Goal: Transaction & Acquisition: Register for event/course

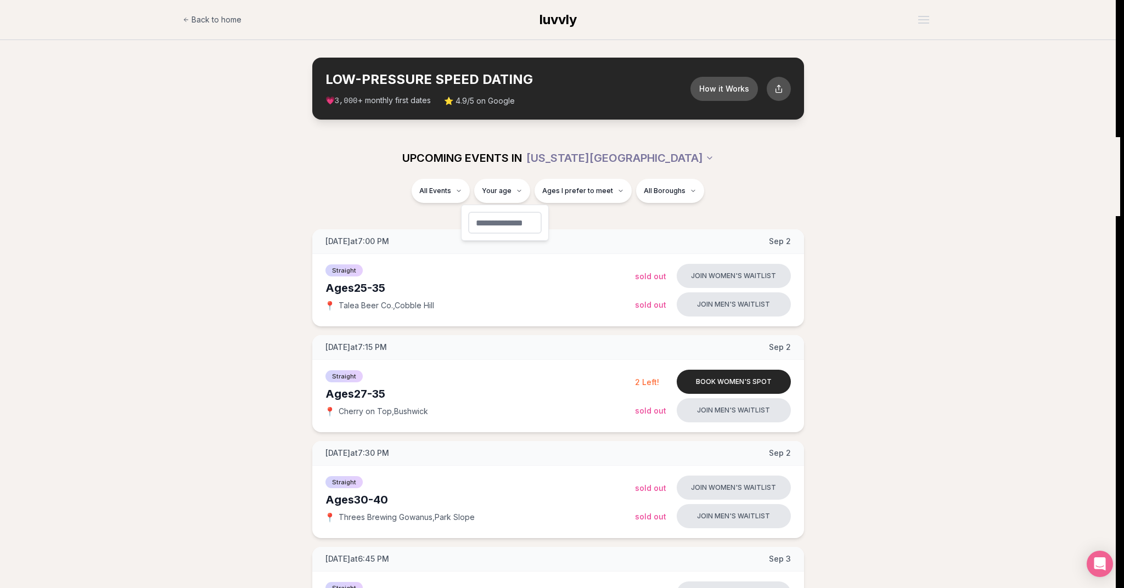
type input "**"
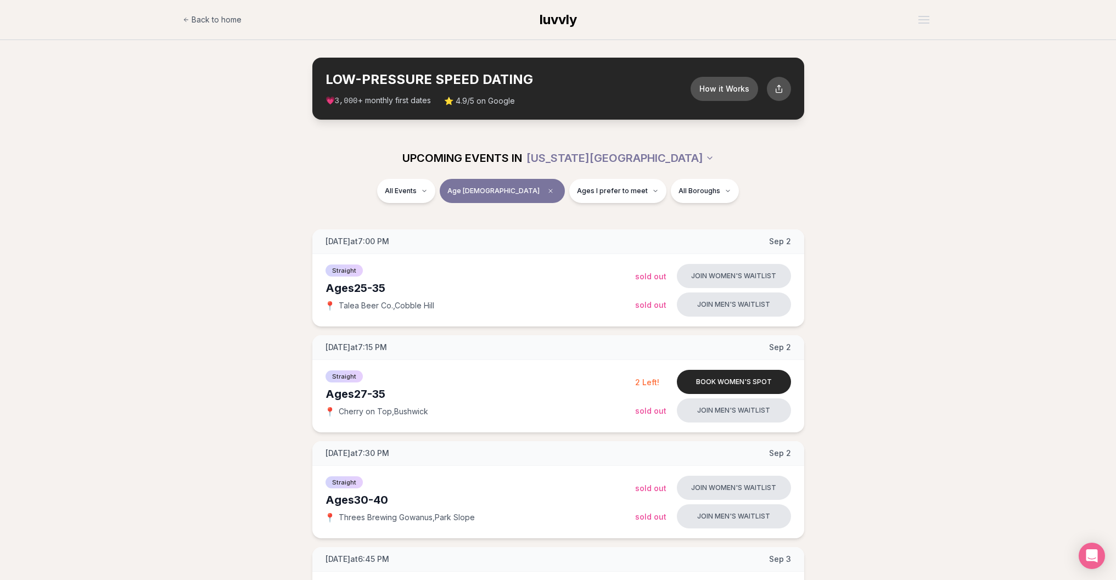
click at [577, 194] on span "Ages I prefer to meet" at bounding box center [612, 191] width 71 height 9
click at [546, 230] on label "Around my age" at bounding box center [583, 232] width 95 height 11
click at [544, 230] on button "Around my age" at bounding box center [540, 232] width 9 height 9
click at [538, 249] on button "Older than me" at bounding box center [540, 248] width 9 height 9
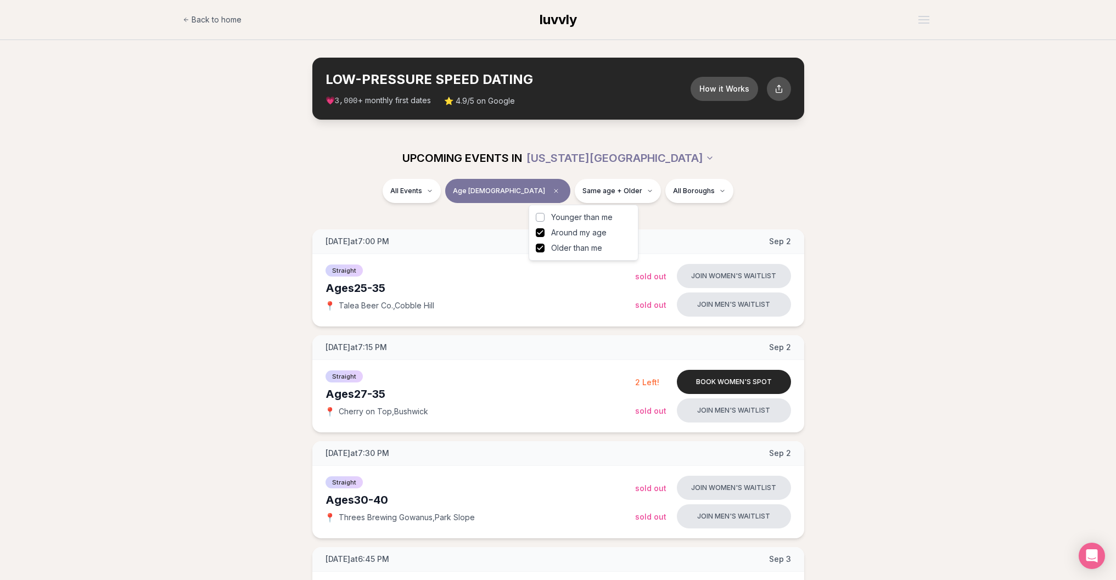
click at [857, 199] on div "All Events Age [DEMOGRAPHIC_DATA] Same age + Older All Boroughs" at bounding box center [558, 193] width 615 height 29
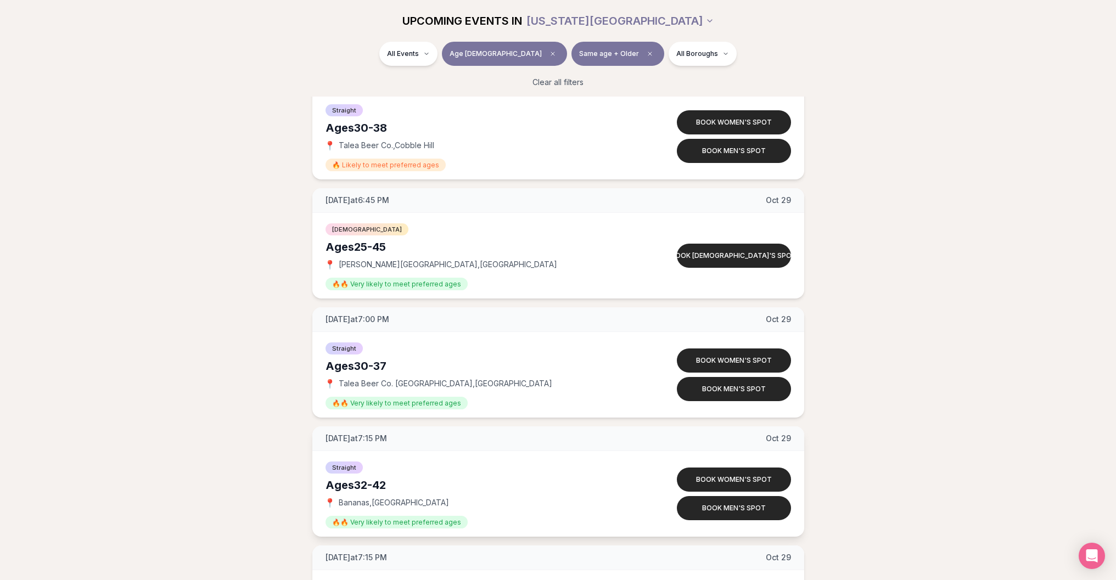
scroll to position [6399, 0]
click at [717, 474] on button "Book women's spot" at bounding box center [734, 479] width 114 height 24
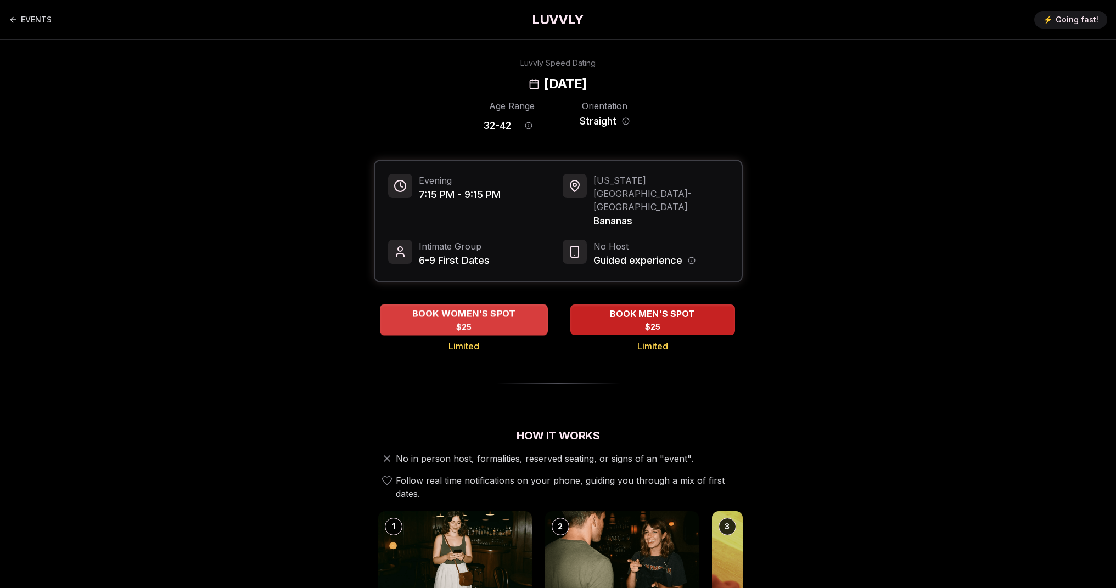
click at [485, 307] on span "BOOK WOMEN'S SPOT" at bounding box center [463, 313] width 108 height 13
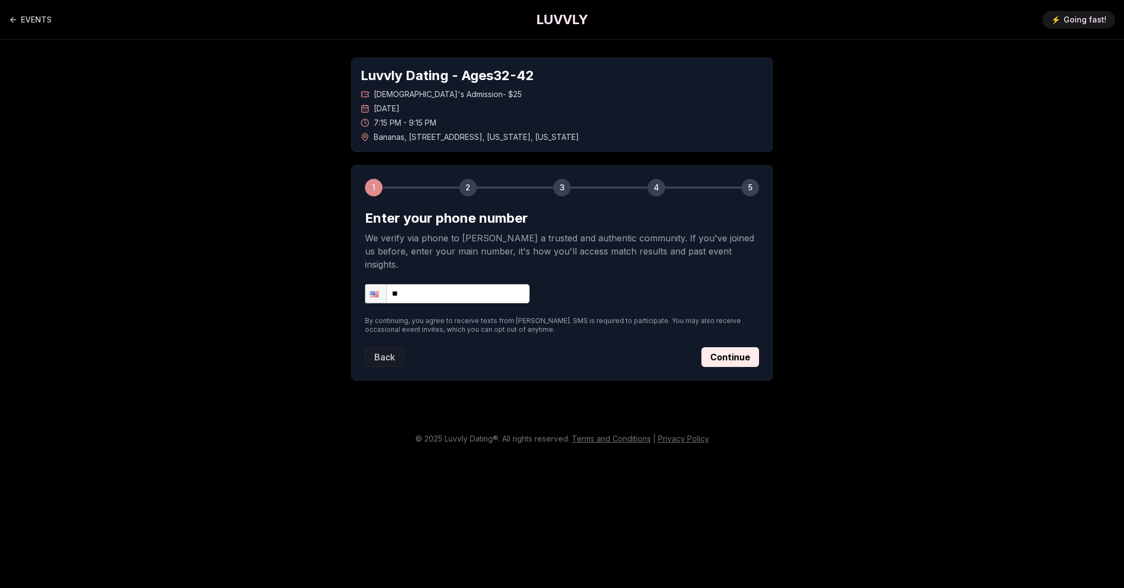
click at [464, 284] on input "**" at bounding box center [447, 293] width 165 height 19
type input "**********"
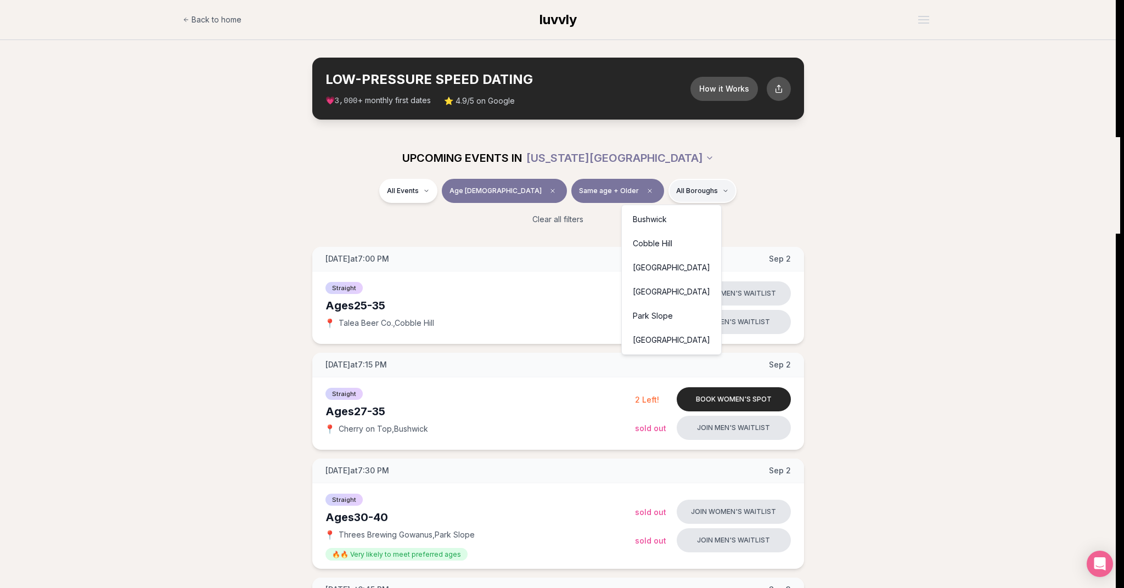
click at [654, 282] on div "[GEOGRAPHIC_DATA]" at bounding box center [671, 292] width 95 height 24
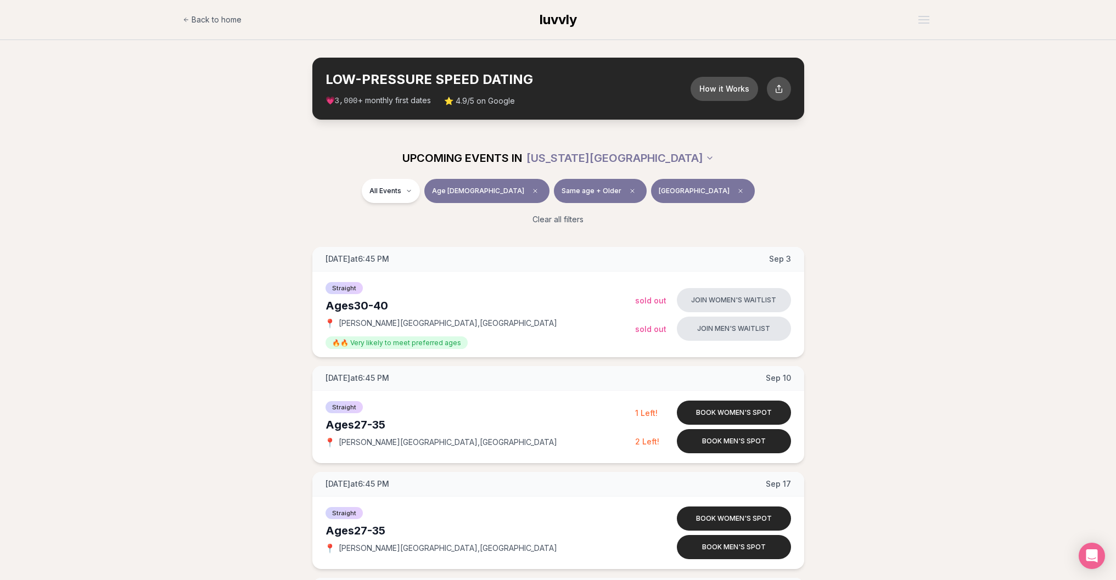
click at [665, 195] on button "[GEOGRAPHIC_DATA]" at bounding box center [703, 191] width 104 height 24
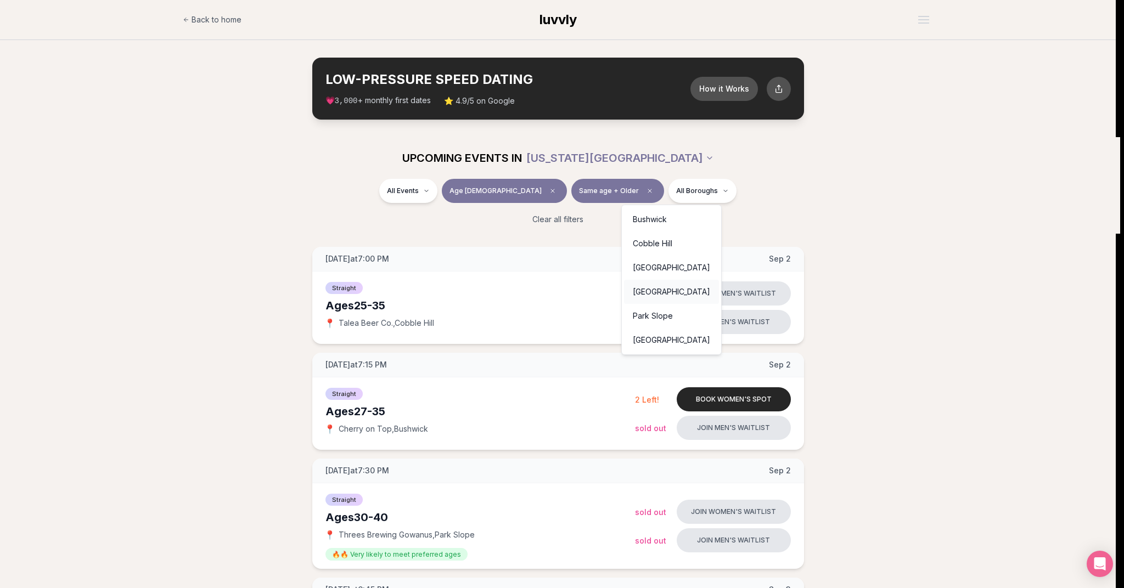
click at [668, 285] on div "[GEOGRAPHIC_DATA]" at bounding box center [671, 292] width 95 height 24
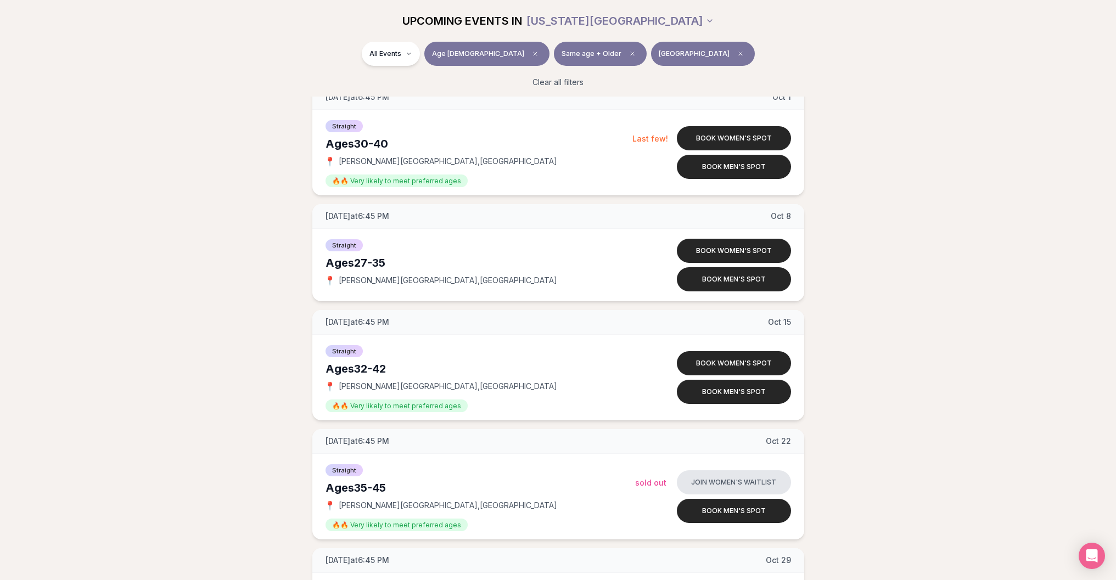
scroll to position [547, 0]
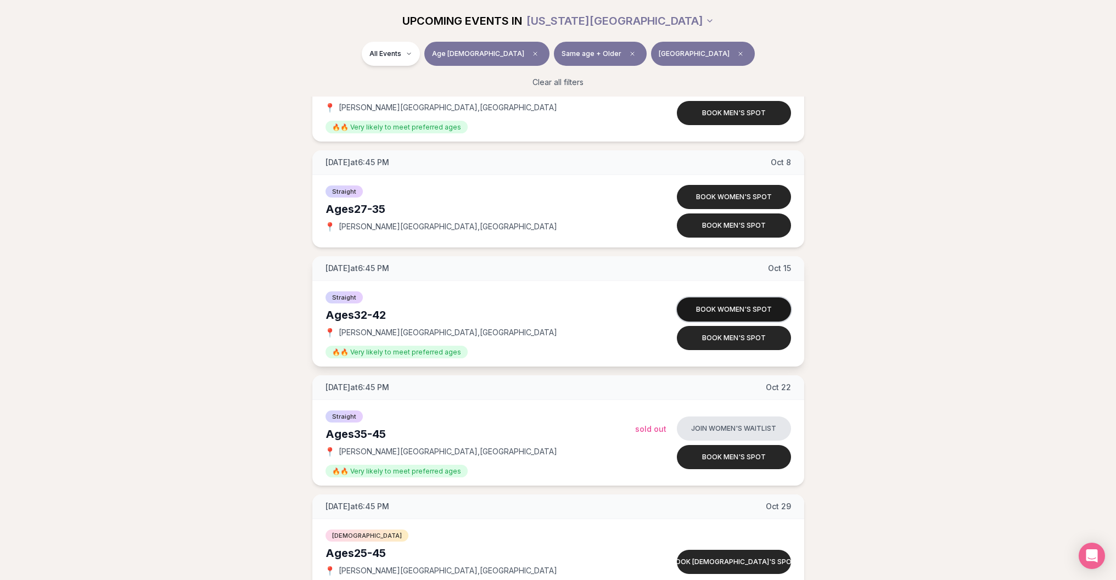
click at [710, 311] on button "Book women's spot" at bounding box center [734, 309] width 114 height 24
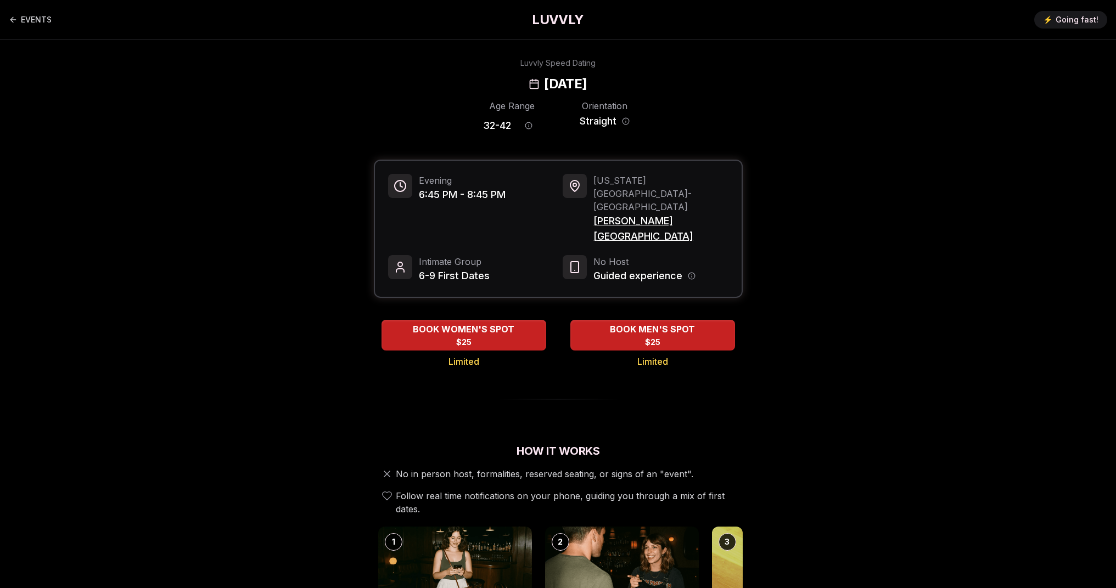
click at [631, 213] on span "[PERSON_NAME][GEOGRAPHIC_DATA]" at bounding box center [660, 228] width 135 height 31
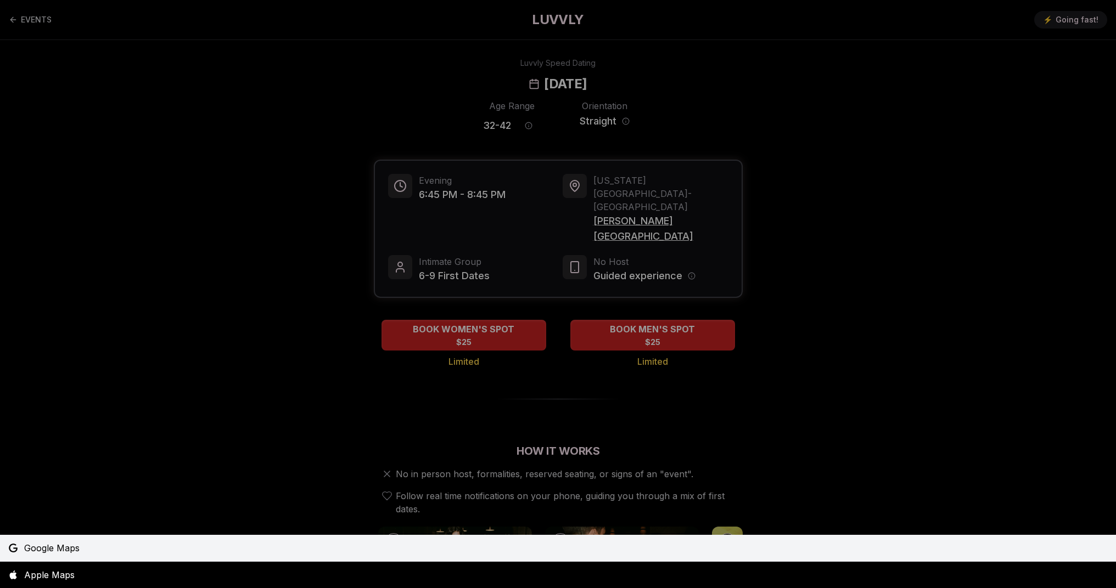
click at [73, 549] on span "Google Maps" at bounding box center [51, 548] width 55 height 13
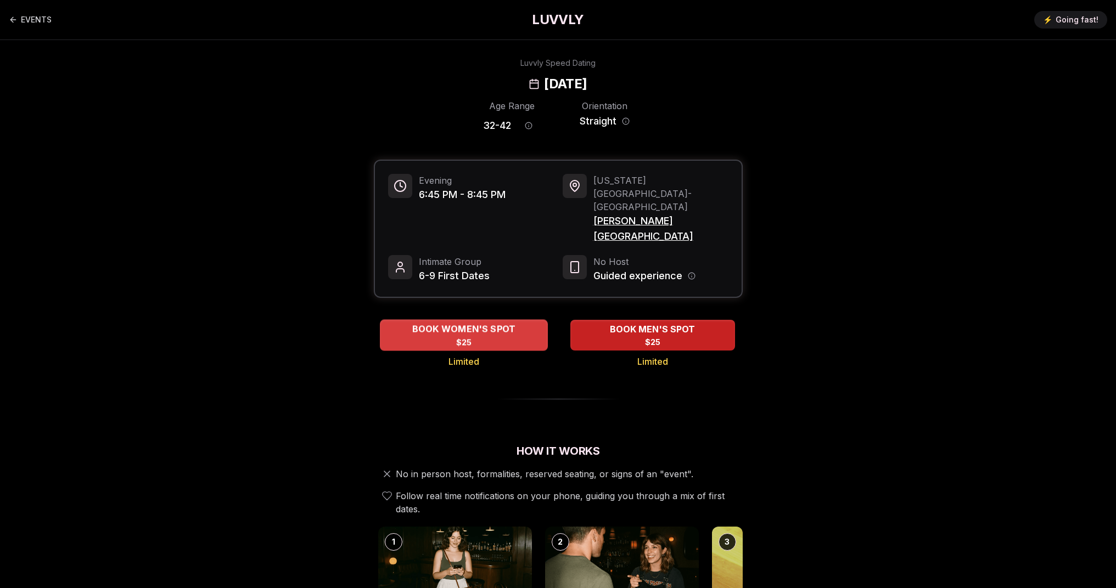
click at [444, 323] on span "BOOK WOMEN'S SPOT" at bounding box center [463, 329] width 108 height 13
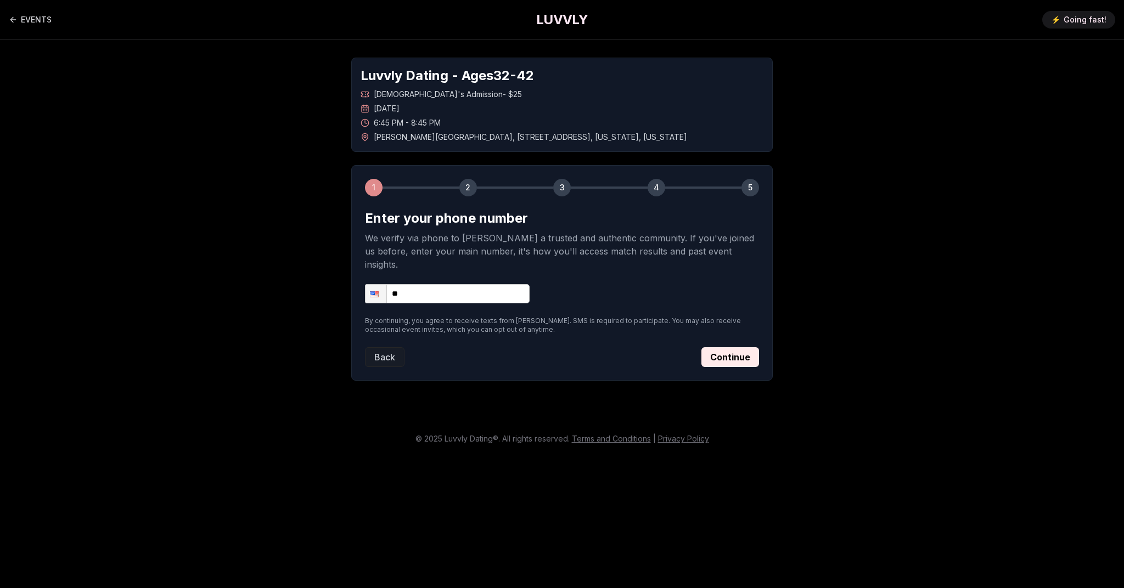
click at [431, 290] on form "Enter your phone number We verify via phone to [PERSON_NAME] a trusted and auth…" at bounding box center [562, 288] width 394 height 157
click at [440, 284] on input "**" at bounding box center [447, 293] width 165 height 19
type input "**********"
click at [739, 347] on button "Continue" at bounding box center [730, 357] width 58 height 20
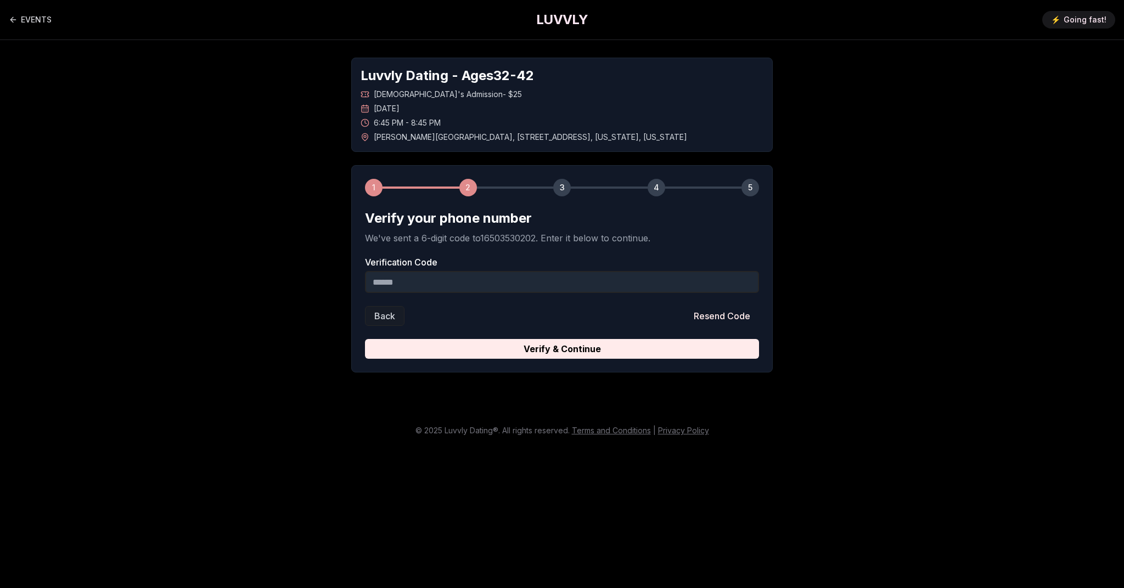
click at [442, 282] on input "Verification Code" at bounding box center [562, 282] width 394 height 22
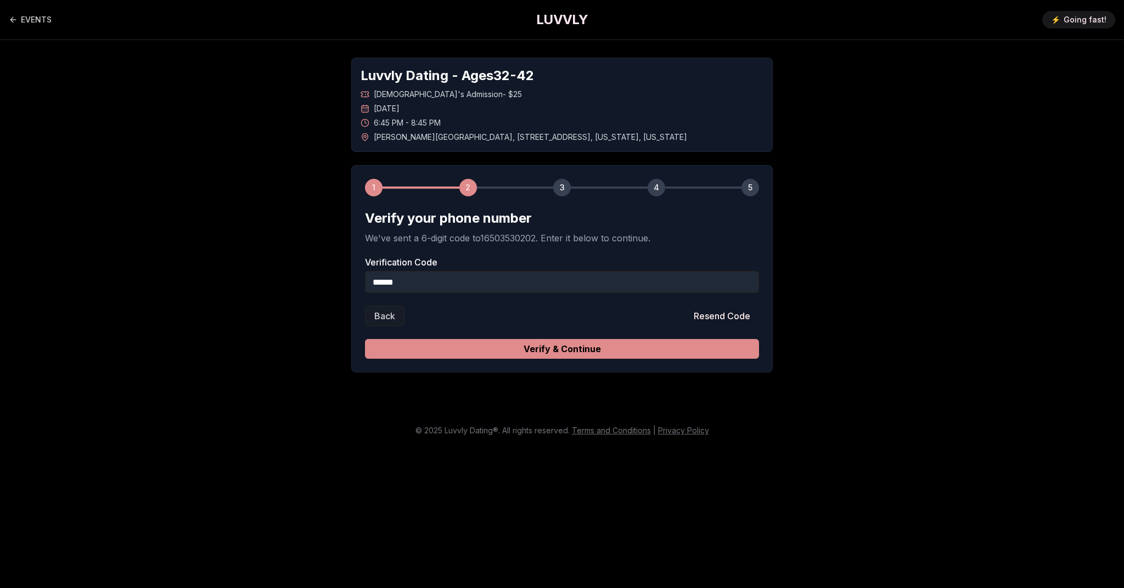
type input "******"
click at [565, 353] on button "Verify & Continue" at bounding box center [562, 349] width 394 height 20
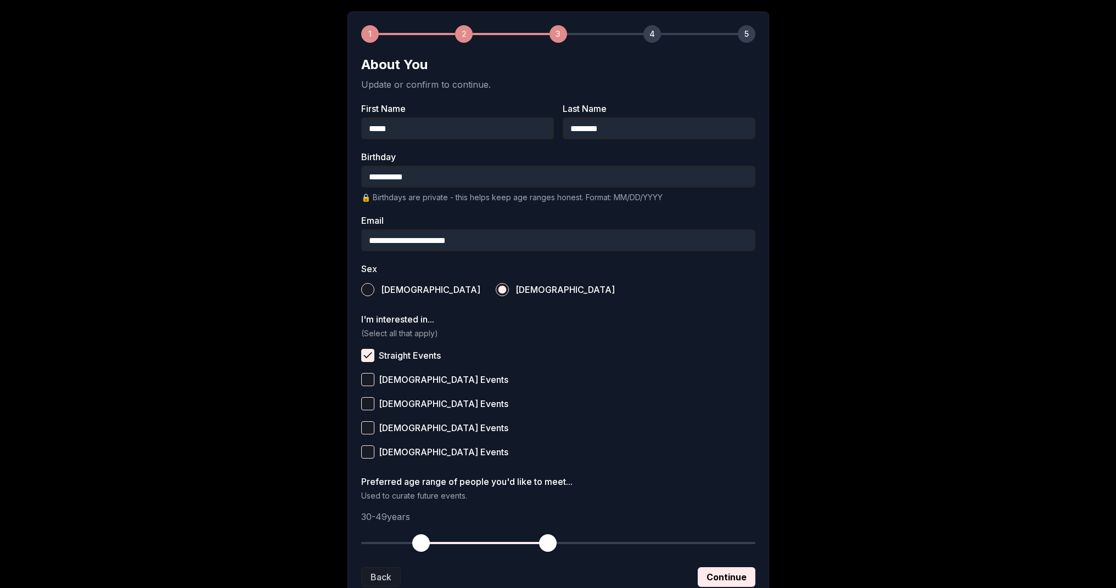
scroll to position [239, 0]
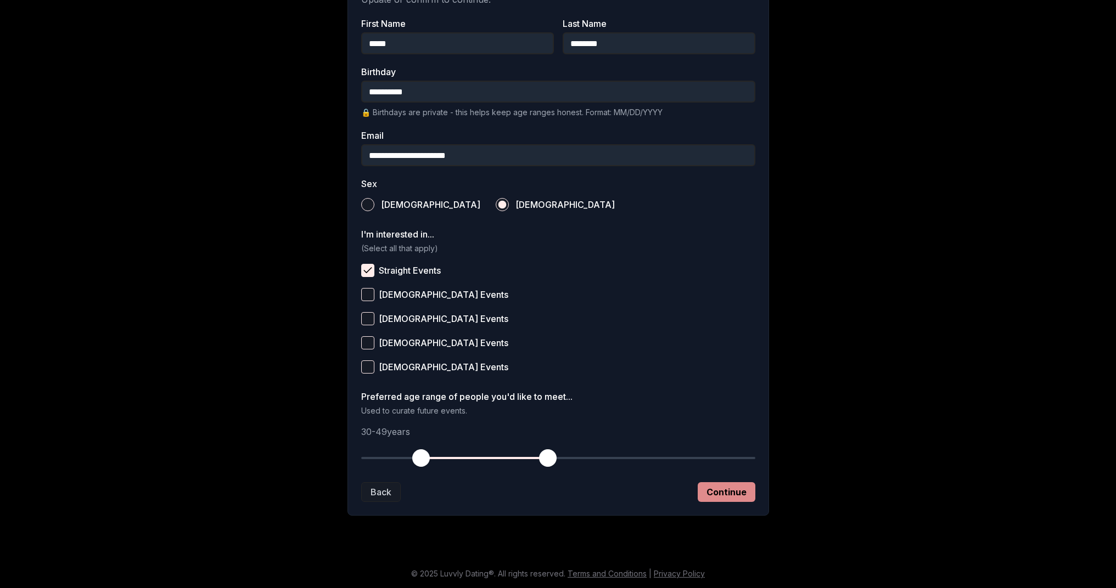
click at [718, 498] on button "Continue" at bounding box center [726, 492] width 58 height 20
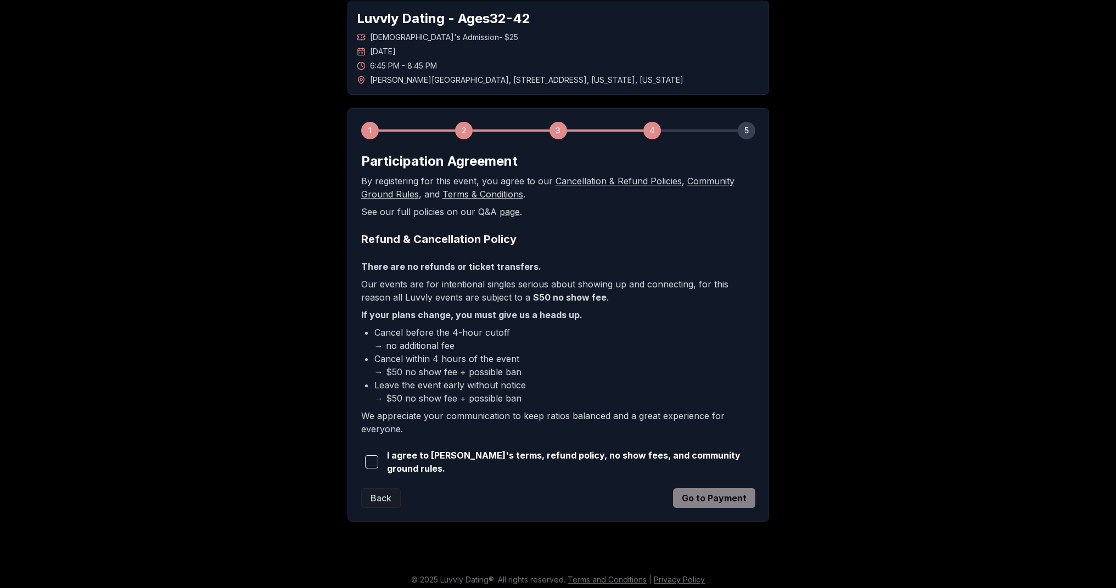
scroll to position [61, 0]
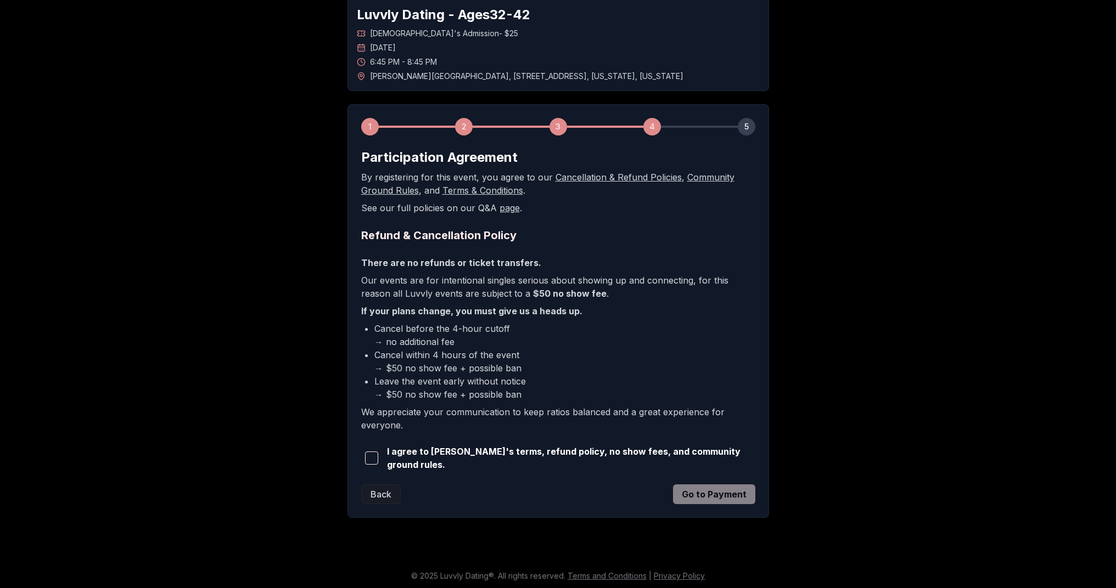
click at [379, 459] on button "button" at bounding box center [371, 458] width 21 height 24
click at [713, 493] on button "Go to Payment" at bounding box center [714, 495] width 82 height 20
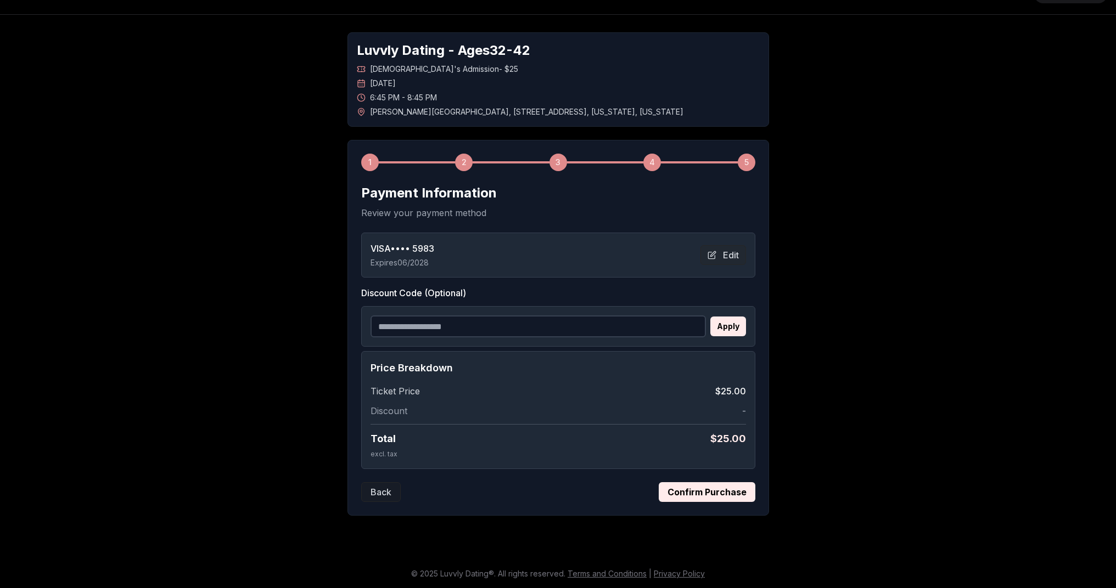
scroll to position [25, 0]
click at [684, 488] on button "Confirm Purchase" at bounding box center [706, 492] width 97 height 20
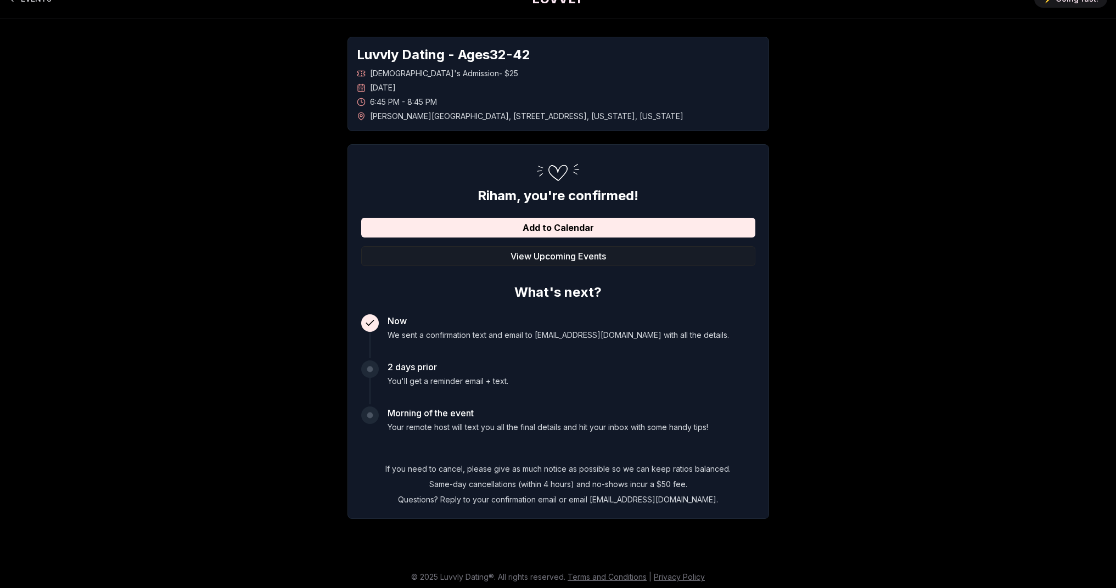
scroll to position [24, 0]
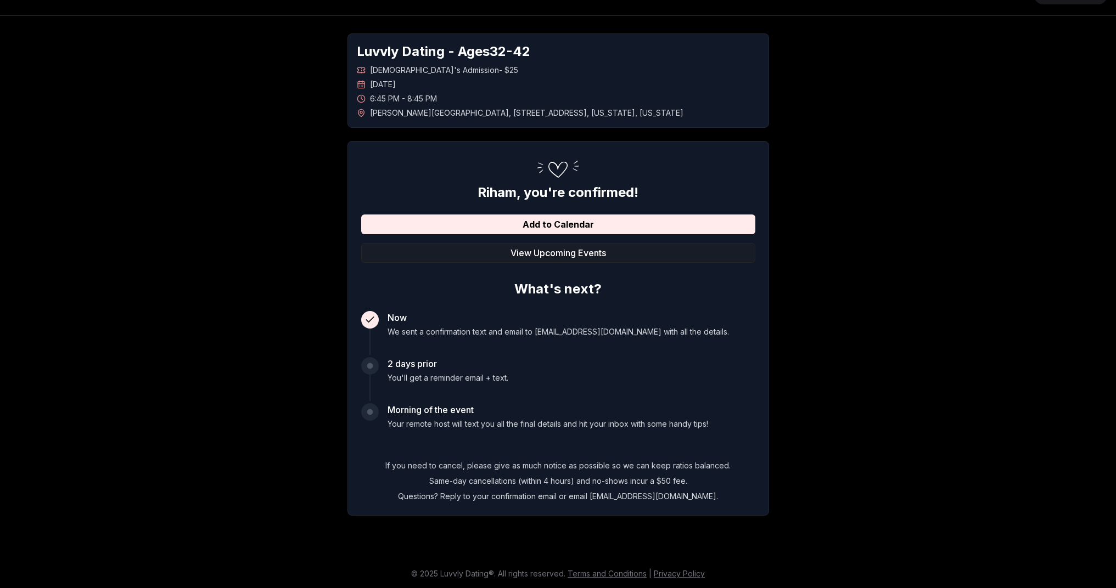
click at [577, 213] on div "[PERSON_NAME] , you're confirmed! Add to Calendar View Upcoming Events What's n…" at bounding box center [558, 343] width 394 height 318
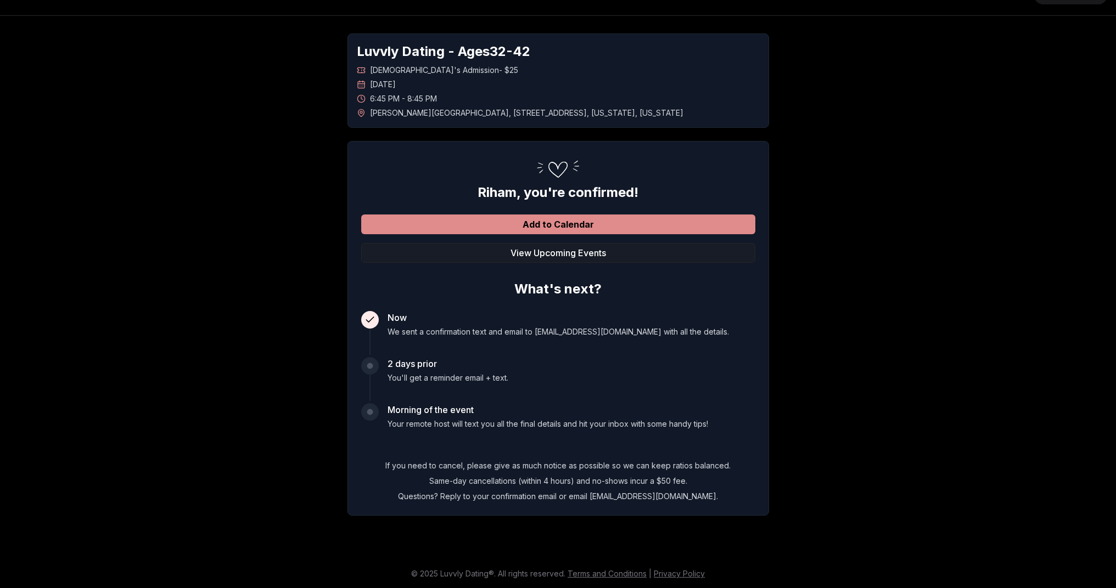
click at [575, 221] on button "Add to Calendar" at bounding box center [558, 225] width 394 height 20
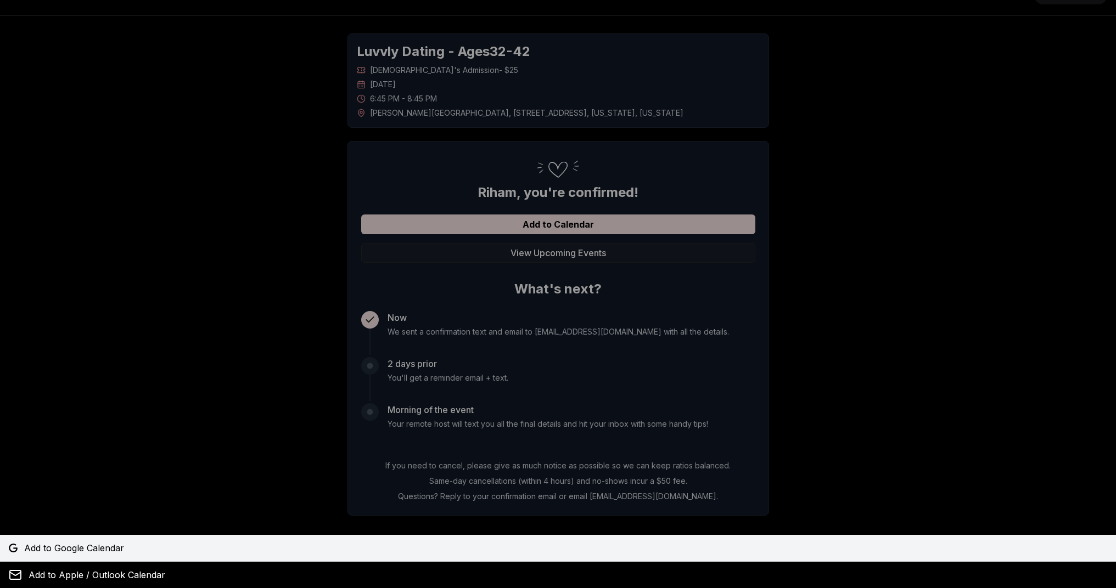
click at [109, 544] on span "Add to Google Calendar" at bounding box center [74, 548] width 100 height 13
